Goal: Navigation & Orientation: Understand site structure

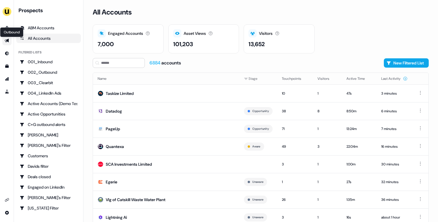
click at [9, 41] on icon "Go to outbound experience" at bounding box center [7, 40] width 5 height 5
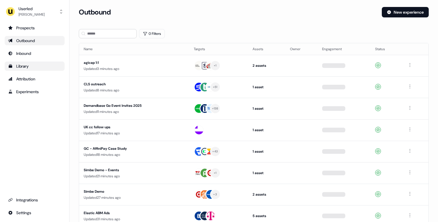
click at [25, 70] on link "Library" at bounding box center [35, 65] width 60 height 9
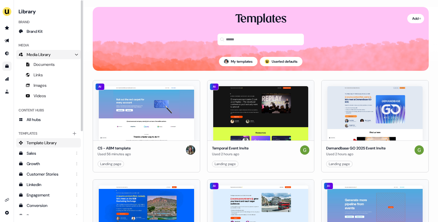
click at [77, 55] on icon "Main" at bounding box center [76, 55] width 3 height 2
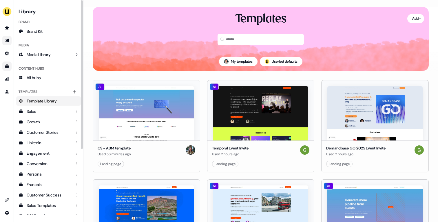
click at [3, 41] on link "Go to outbound experience" at bounding box center [6, 40] width 9 height 9
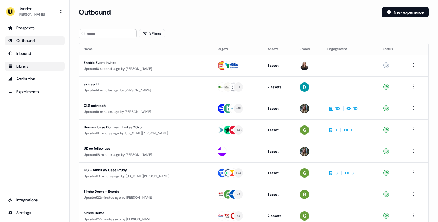
click at [25, 66] on div "Library" at bounding box center [34, 66] width 53 height 6
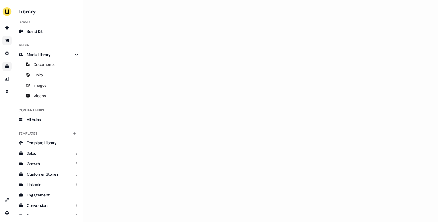
click at [8, 41] on icon "Go to outbound experience" at bounding box center [7, 41] width 4 height 4
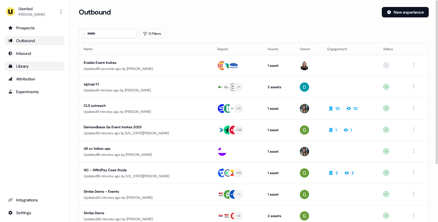
click at [8, 65] on icon "Go to templates" at bounding box center [10, 66] width 5 height 5
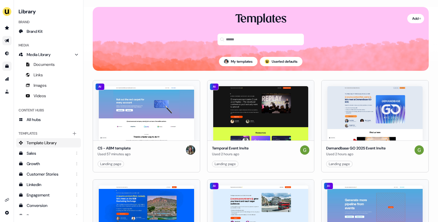
click at [8, 39] on icon "Go to outbound experience" at bounding box center [7, 41] width 4 height 4
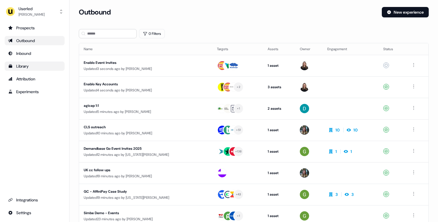
click at [34, 65] on div "Library" at bounding box center [34, 66] width 53 height 6
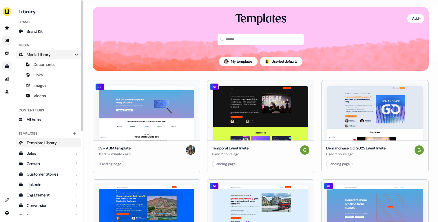
click at [76, 54] on icon "Main" at bounding box center [76, 54] width 4 height 4
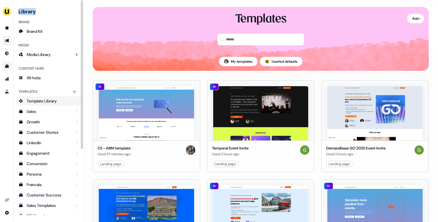
drag, startPoint x: 18, startPoint y: 13, endPoint x: 43, endPoint y: 10, distance: 24.8
click at [43, 10] on h3 "Library" at bounding box center [48, 11] width 65 height 8
click at [20, 22] on div "Brand" at bounding box center [48, 21] width 65 height 9
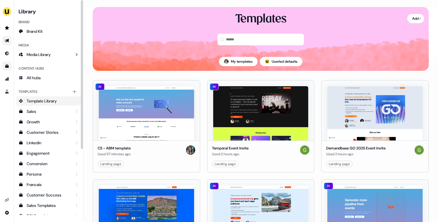
click at [27, 45] on div "Media" at bounding box center [48, 45] width 65 height 9
click at [38, 68] on div "Content Hubs" at bounding box center [48, 68] width 65 height 9
click at [35, 91] on div "Templates" at bounding box center [48, 91] width 65 height 9
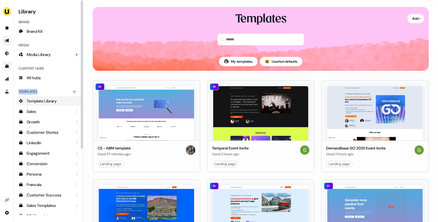
click at [35, 91] on div "Templates" at bounding box center [48, 91] width 65 height 9
